Goal: Transaction & Acquisition: Purchase product/service

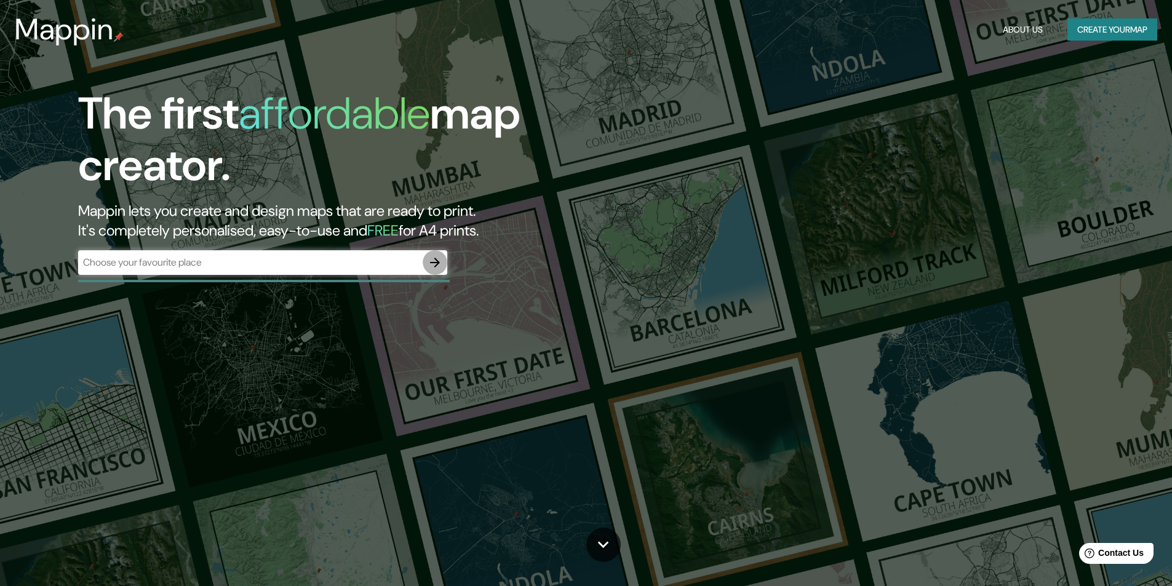
click at [427, 257] on button "button" at bounding box center [435, 262] width 25 height 25
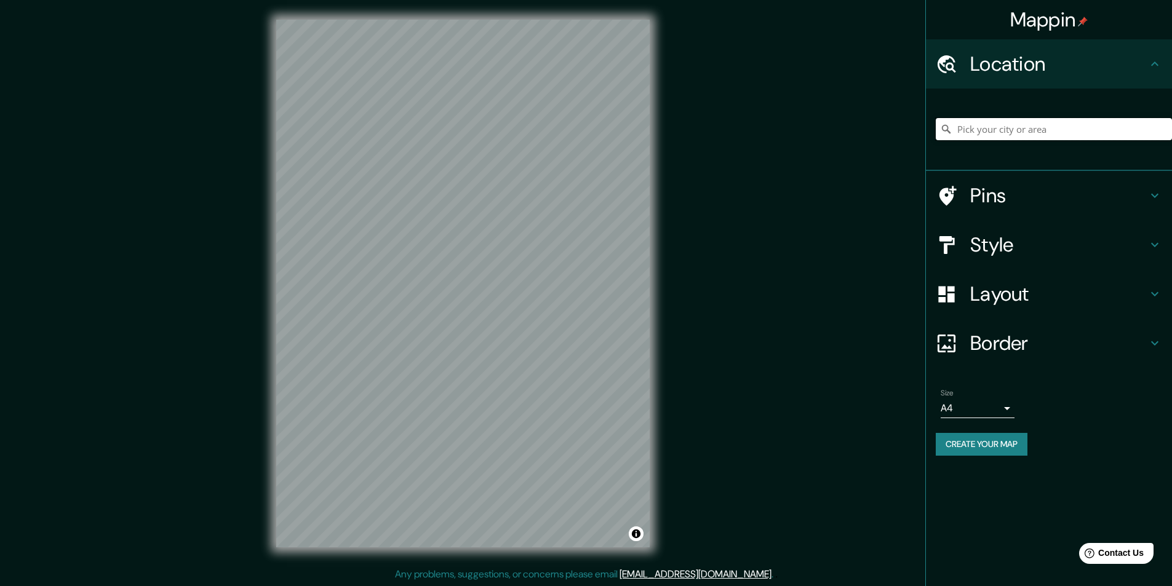
click at [1048, 134] on input "Pick your city or area" at bounding box center [1054, 129] width 236 height 22
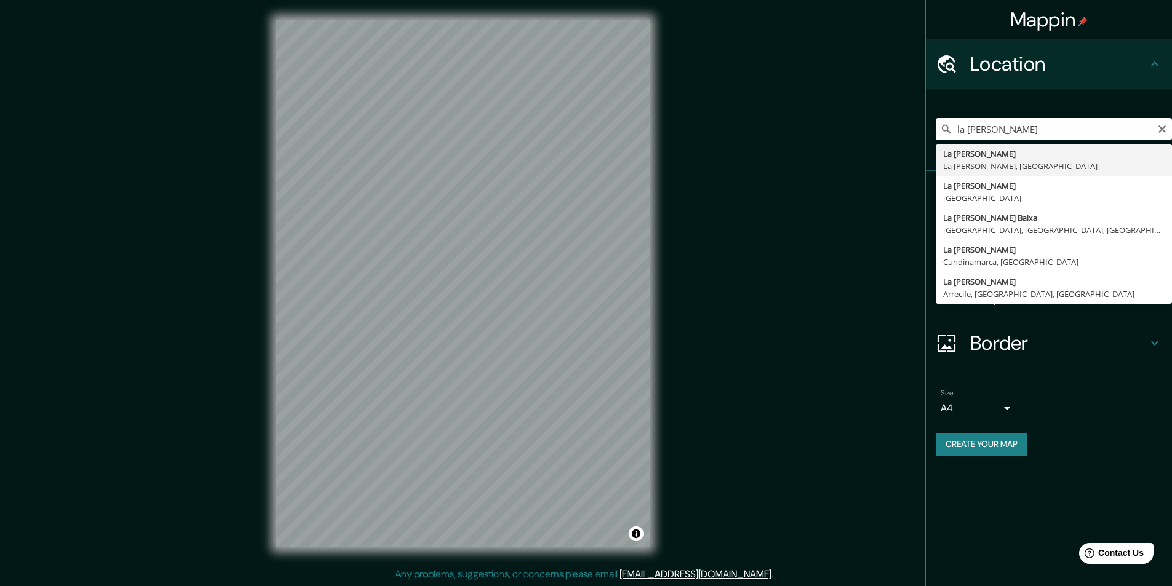
type input "La [PERSON_NAME], [GEOGRAPHIC_DATA][PERSON_NAME], [GEOGRAPHIC_DATA]"
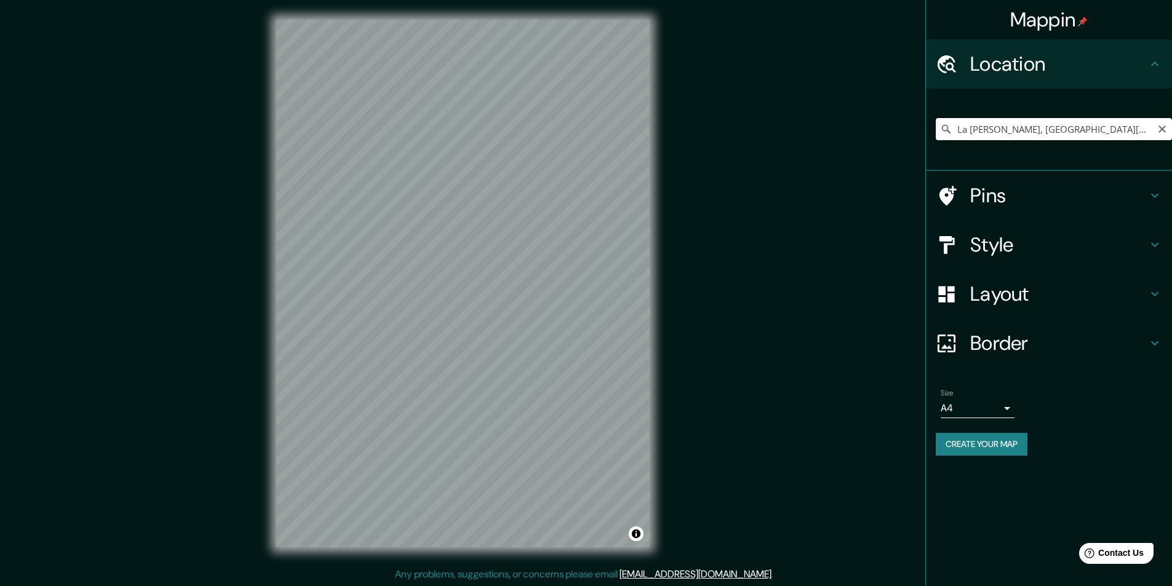
click at [1140, 127] on input "La [PERSON_NAME], [GEOGRAPHIC_DATA][PERSON_NAME], [GEOGRAPHIC_DATA]" at bounding box center [1054, 129] width 236 height 22
drag, startPoint x: 1140, startPoint y: 127, endPoint x: 1030, endPoint y: 128, distance: 110.1
click at [1030, 128] on input "La [PERSON_NAME], [GEOGRAPHIC_DATA][PERSON_NAME], [GEOGRAPHIC_DATA]" at bounding box center [1054, 129] width 236 height 22
click at [1136, 128] on input "La [PERSON_NAME], [GEOGRAPHIC_DATA][PERSON_NAME], [GEOGRAPHIC_DATA]" at bounding box center [1054, 129] width 236 height 22
click at [1069, 135] on input "La [PERSON_NAME], [GEOGRAPHIC_DATA][PERSON_NAME], [GEOGRAPHIC_DATA]" at bounding box center [1054, 129] width 236 height 22
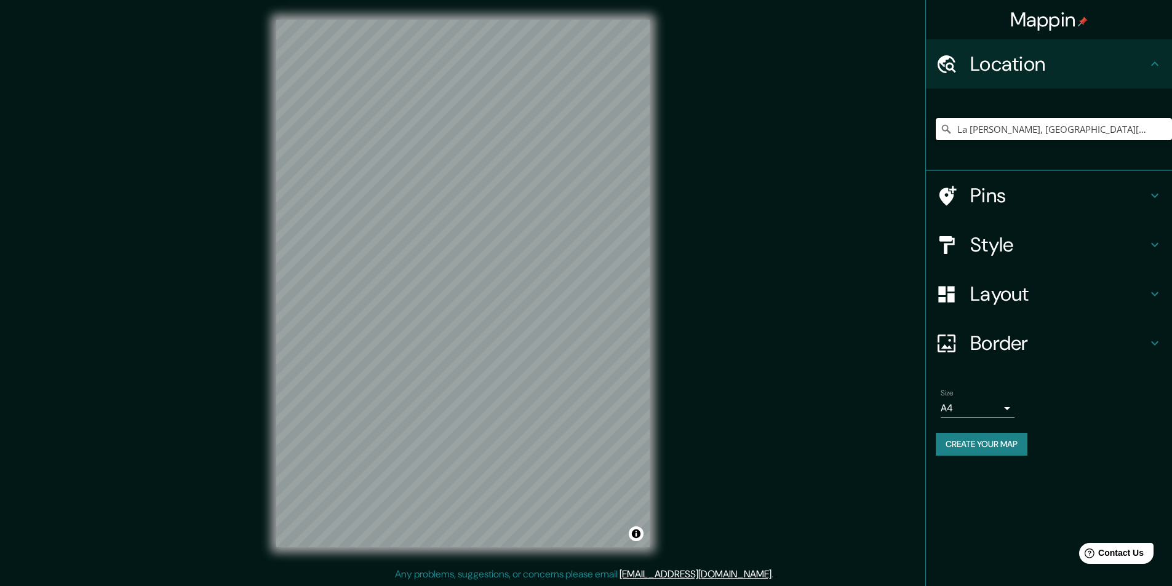
drag, startPoint x: 1143, startPoint y: 135, endPoint x: 918, endPoint y: 118, distance: 225.1
click at [918, 118] on div "Mappin Location [GEOGRAPHIC_DATA][PERSON_NAME], [GEOGRAPHIC_DATA][PERSON_NAME],…" at bounding box center [586, 293] width 1172 height 587
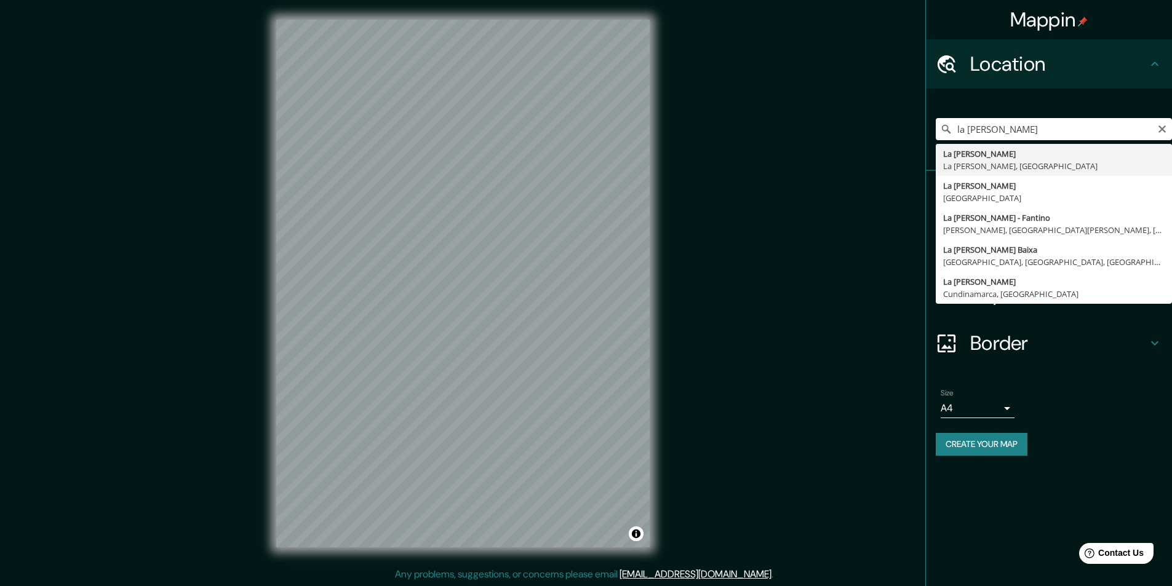
type input "La [PERSON_NAME], [GEOGRAPHIC_DATA][PERSON_NAME], [GEOGRAPHIC_DATA]"
